Goal: Transaction & Acquisition: Purchase product/service

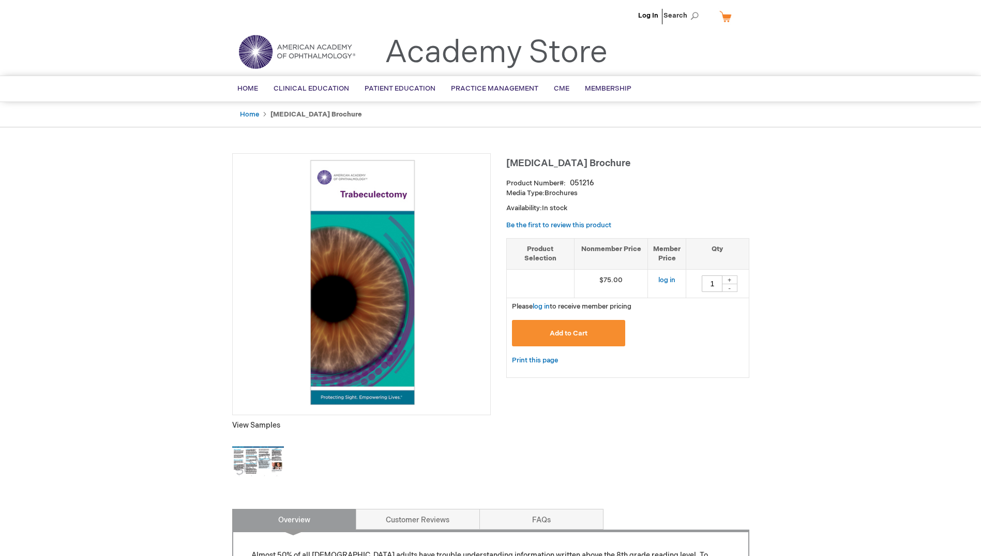
click at [549, 159] on span "[MEDICAL_DATA] Brochure" at bounding box center [568, 163] width 124 height 11
copy div "[MEDICAL_DATA] Brochure"
click at [593, 325] on button "Add to Cart" at bounding box center [569, 333] width 114 height 26
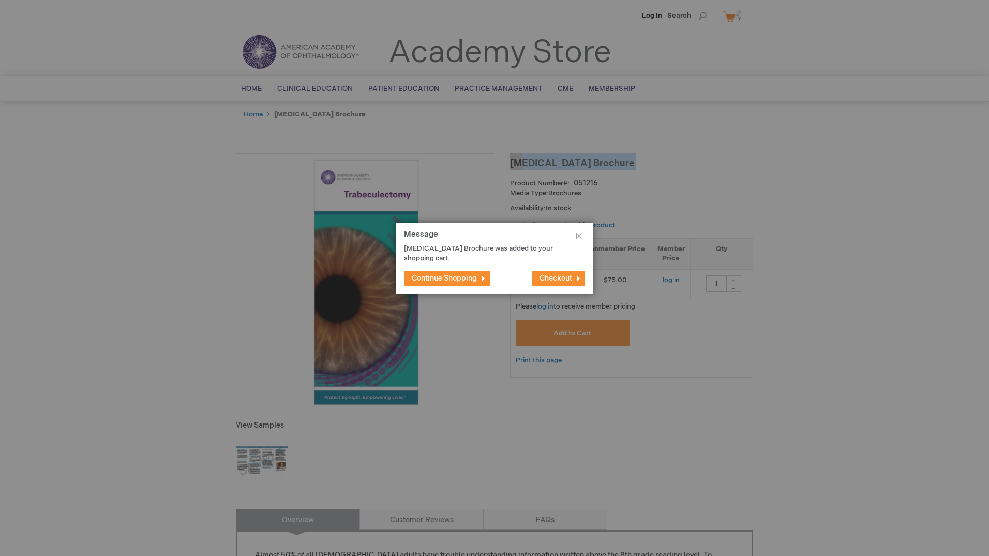
click at [446, 282] on span "Continue Shopping" at bounding box center [444, 278] width 65 height 9
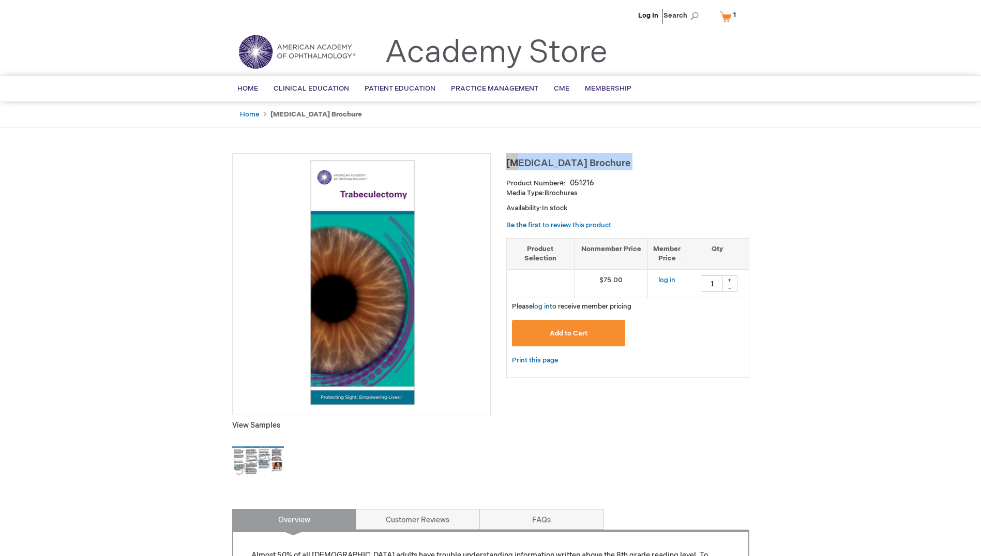
click at [726, 15] on link "My Cart 1 1 items" at bounding box center [729, 16] width 25 height 18
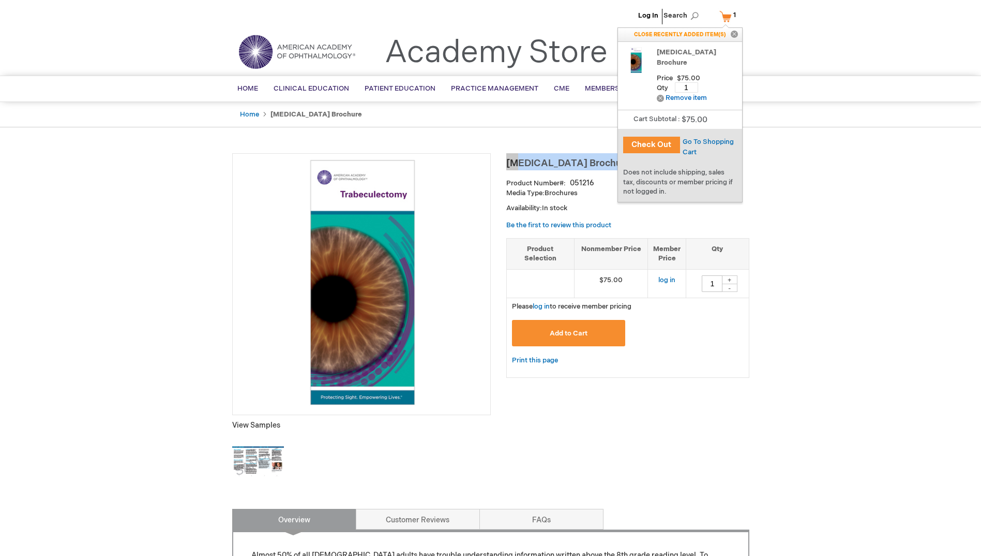
click at [635, 68] on img at bounding box center [636, 60] width 26 height 26
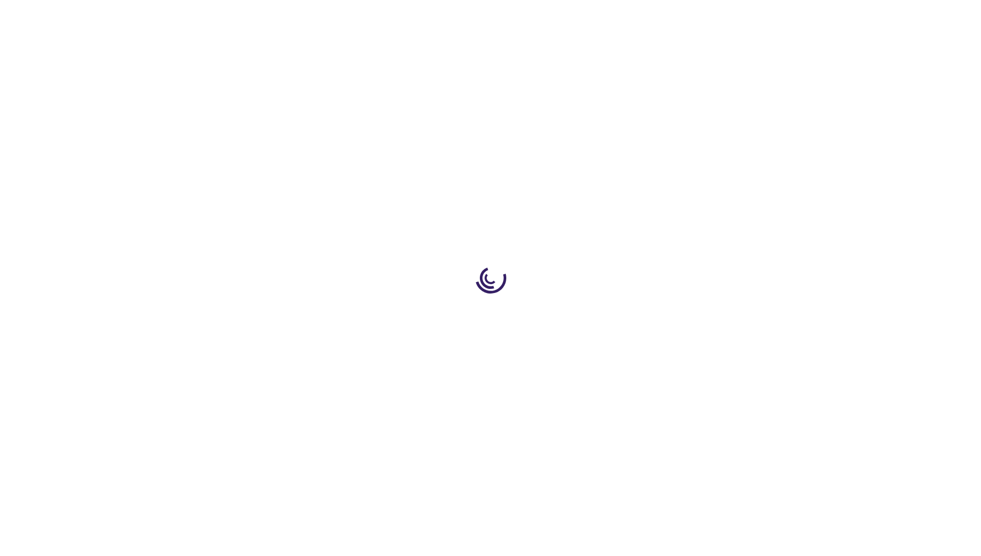
type input "1"
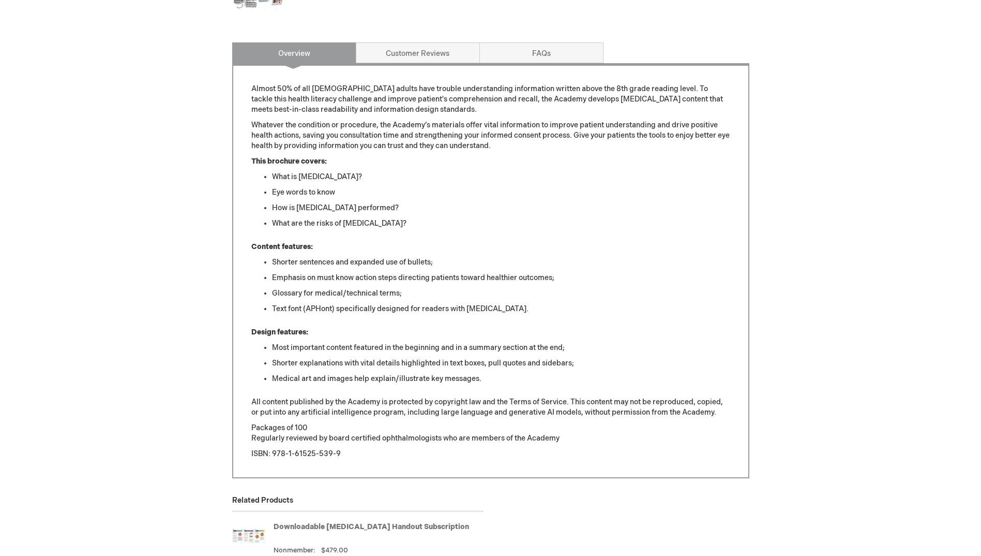
scroll to position [569, 0]
